Goal: Task Accomplishment & Management: Manage account settings

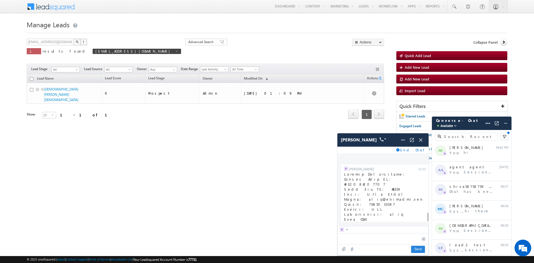
scroll to position [2390, 0]
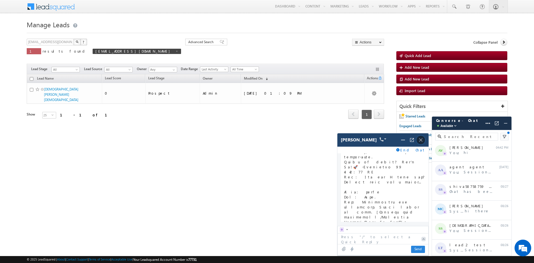
click at [421, 143] on span at bounding box center [420, 139] width 9 height 9
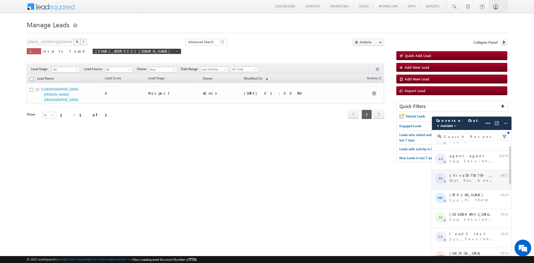
scroll to position [0, 0]
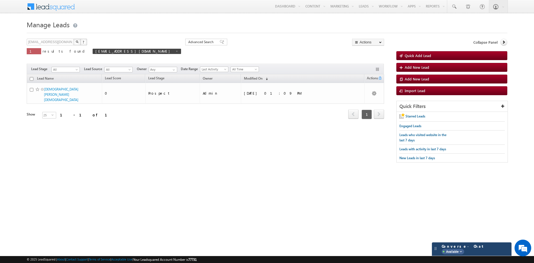
click at [457, 252] on span "Available" at bounding box center [452, 252] width 13 height 6
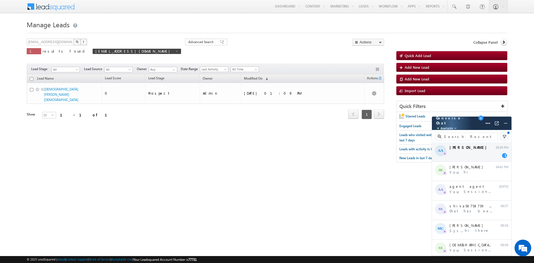
click at [475, 160] on div "AA [PERSON_NAME] 05:39 PM 1" at bounding box center [472, 151] width 80 height 19
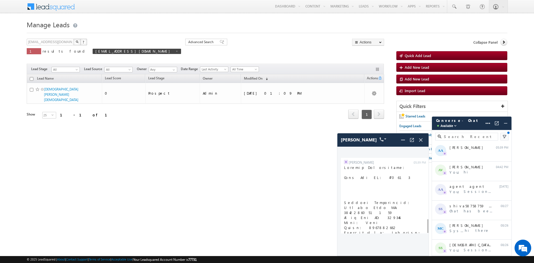
scroll to position [461, 0]
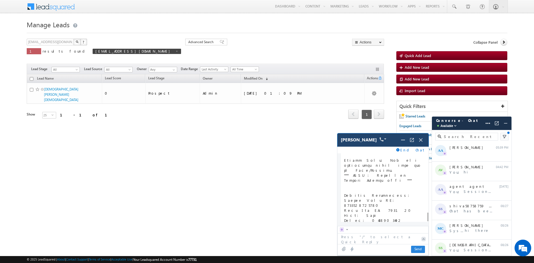
click at [412, 145] on div "[PERSON_NAME]" at bounding box center [382, 139] width 91 height 13
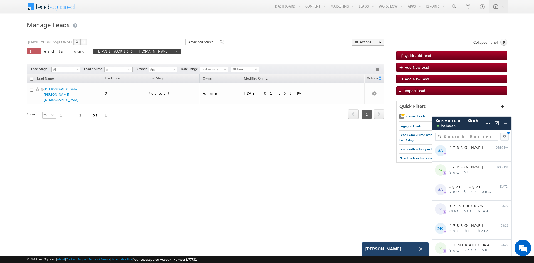
scroll to position [559, 0]
click at [396, 250] on div "[PERSON_NAME]" at bounding box center [395, 248] width 67 height 13
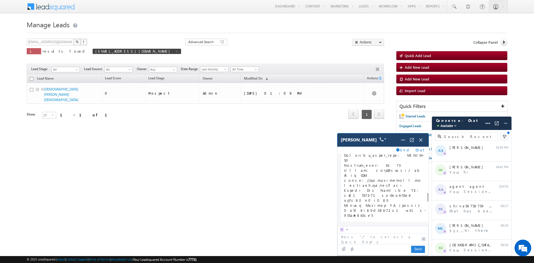
scroll to position [479, 0]
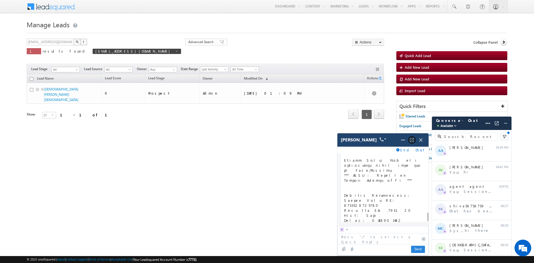
click at [412, 140] on img at bounding box center [412, 140] width 6 height 6
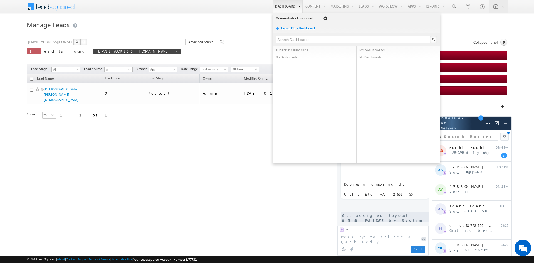
scroll to position [755, 0]
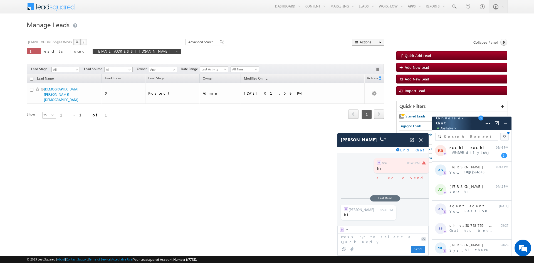
click at [420, 234] on div at bounding box center [423, 238] width 10 height 11
